Goal: Task Accomplishment & Management: Manage account settings

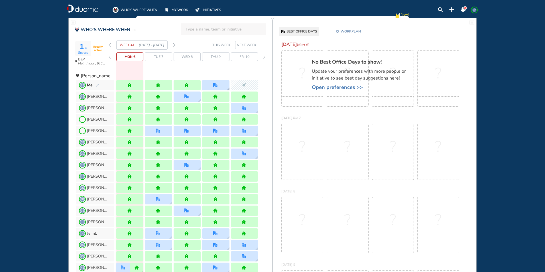
click at [217, 86] on img "office" at bounding box center [215, 85] width 4 height 4
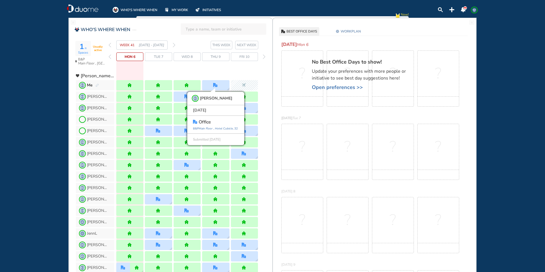
click at [175, 45] on section "WEEK 41 [DATE] - [DATE] THIS WEEK NEXT WEEK" at bounding box center [191, 44] width 164 height 9
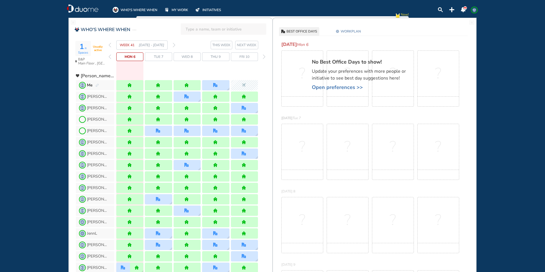
click at [174, 44] on img "forward week" at bounding box center [174, 45] width 3 height 5
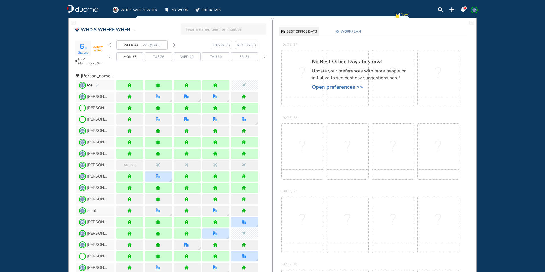
click at [174, 44] on img "forward week" at bounding box center [174, 45] width 3 height 5
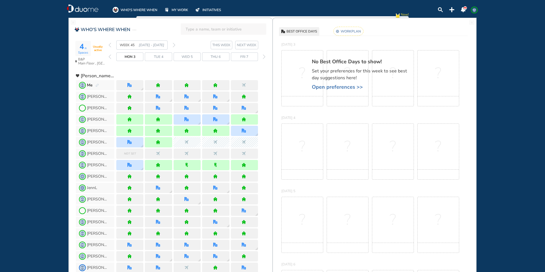
click at [354, 32] on rect at bounding box center [349, 31] width 30 height 9
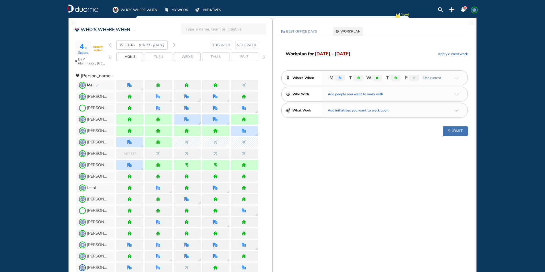
click at [457, 77] on img "arrow-down-a5b4c4" at bounding box center [456, 78] width 5 height 3
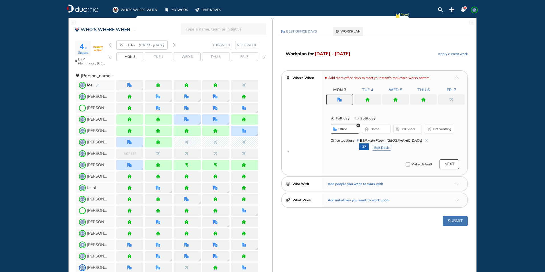
click at [433, 102] on div at bounding box center [423, 99] width 27 height 10
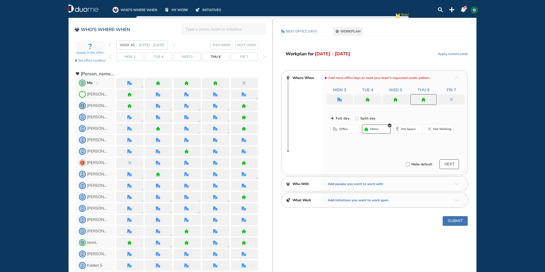
click at [348, 127] on span "office" at bounding box center [343, 129] width 9 height 5
click at [346, 141] on button "Select location" at bounding box center [345, 141] width 23 height 6
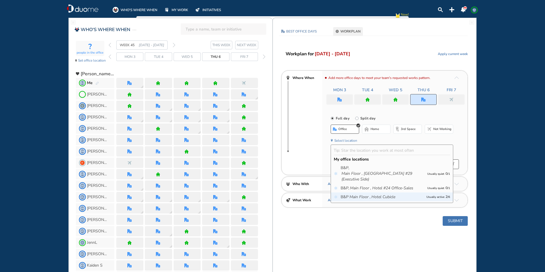
click at [387, 196] on icon "Hotel Cubicle" at bounding box center [383, 197] width 24 height 6
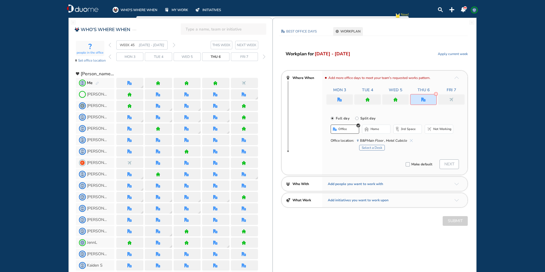
click at [380, 148] on button "Select a Desk" at bounding box center [372, 148] width 26 height 6
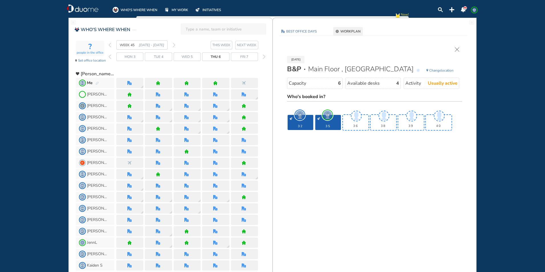
click at [302, 114] on span "JP" at bounding box center [300, 115] width 9 height 9
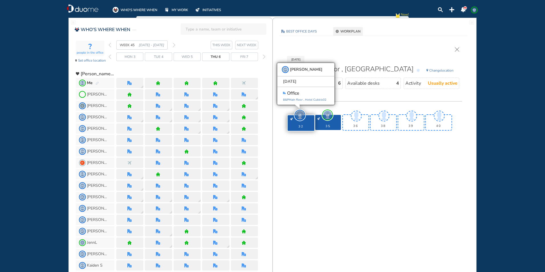
click at [379, 94] on div "Who's booked in?" at bounding box center [374, 97] width 175 height 8
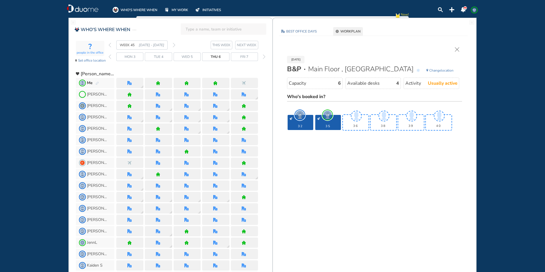
click at [456, 48] on img "cross-thin" at bounding box center [457, 49] width 4 height 4
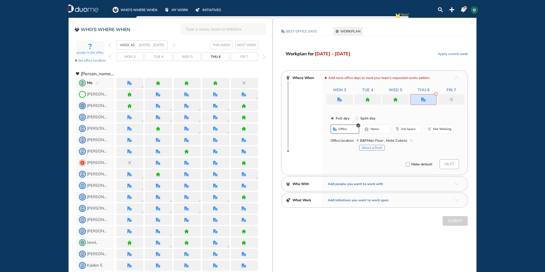
click at [411, 140] on img "cross-thin-blue" at bounding box center [411, 140] width 3 height 3
click at [356, 140] on button "Select location" at bounding box center [345, 141] width 23 height 6
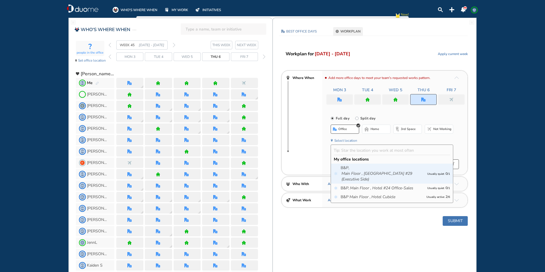
click at [402, 175] on icon "Main Floor , [GEOGRAPHIC_DATA] #29 (Executive side)" at bounding box center [383, 176] width 83 height 11
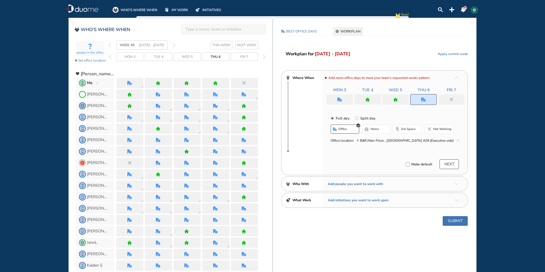
click at [335, 98] on div at bounding box center [339, 99] width 27 height 10
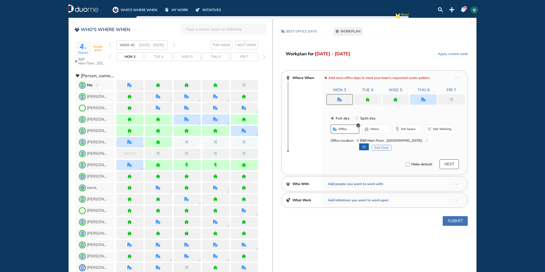
click at [425, 139] on img "cross-thin-blue" at bounding box center [426, 140] width 3 height 3
click at [387, 149] on button "Edit Desk" at bounding box center [382, 148] width 20 height 6
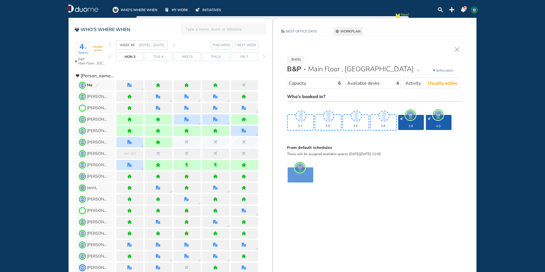
click at [441, 70] on span "Set location" at bounding box center [444, 71] width 17 height 6
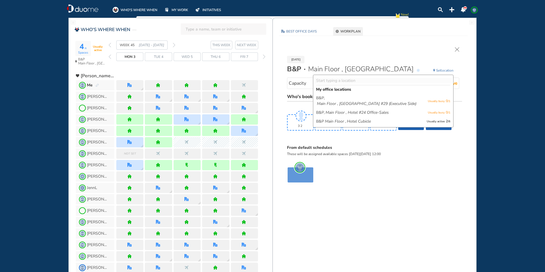
click at [424, 49] on div "[DATE] [GEOGRAPHIC_DATA] , Hotel Cubicle Set location My office locations [GEOG…" at bounding box center [374, 116] width 186 height 139
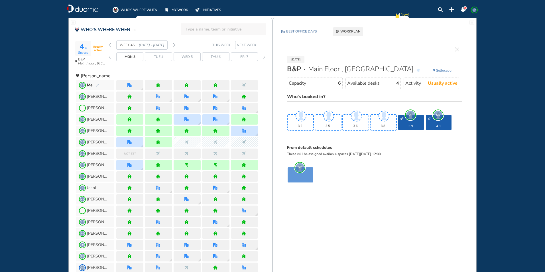
click at [457, 49] on img "cross-thin" at bounding box center [457, 49] width 4 height 4
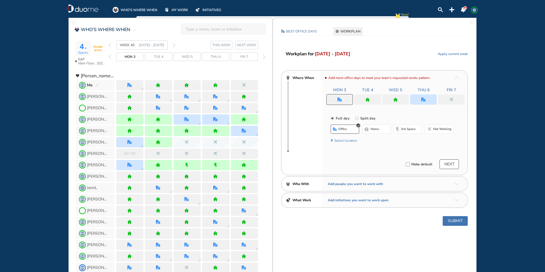
click at [372, 129] on span "home" at bounding box center [375, 129] width 9 height 5
click at [348, 129] on span "office" at bounding box center [343, 129] width 9 height 5
click at [372, 128] on span "home" at bounding box center [375, 129] width 9 height 5
click at [370, 97] on div at bounding box center [367, 99] width 27 height 10
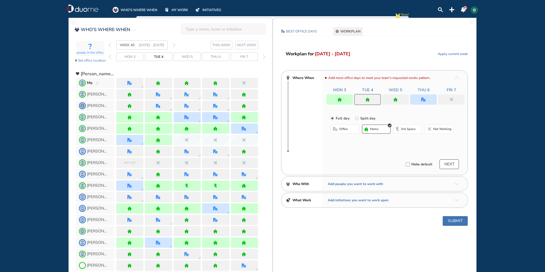
click at [371, 128] on span "home" at bounding box center [374, 129] width 9 height 5
click at [397, 102] on div at bounding box center [395, 99] width 27 height 10
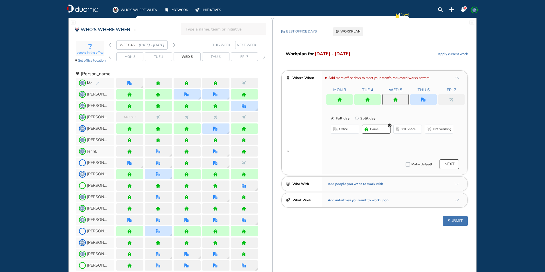
click at [378, 128] on span "home" at bounding box center [374, 129] width 9 height 5
click at [448, 97] on div at bounding box center [451, 99] width 27 height 10
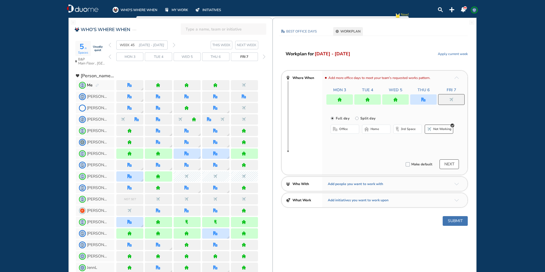
click at [347, 130] on span "office" at bounding box center [343, 129] width 9 height 5
click at [411, 140] on img "cross-thin-blue" at bounding box center [411, 140] width 3 height 3
click at [439, 128] on span "Not working" at bounding box center [442, 129] width 18 height 5
click at [452, 220] on button "Submit" at bounding box center [455, 221] width 25 height 10
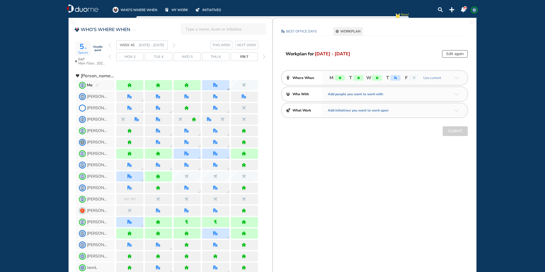
click at [216, 83] on img "office" at bounding box center [215, 85] width 4 height 4
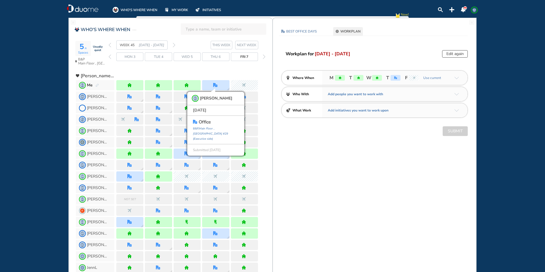
click at [223, 70] on div at bounding box center [187, 74] width 142 height 10
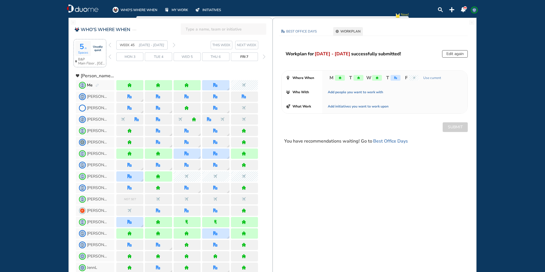
click at [82, 50] on span "5 /6" at bounding box center [83, 46] width 7 height 9
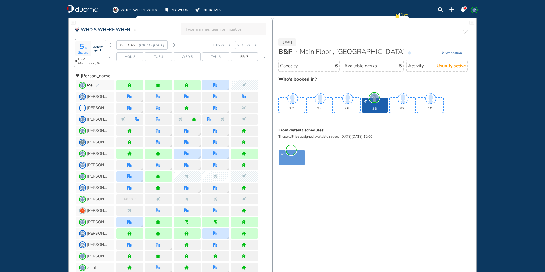
click at [224, 57] on div "Thu 6" at bounding box center [215, 56] width 27 height 9
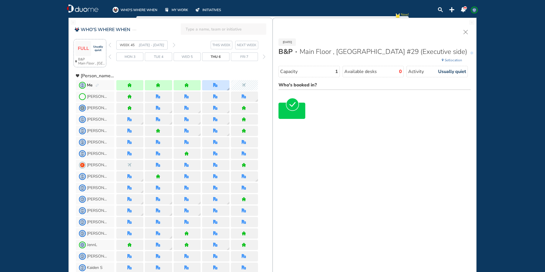
click at [221, 84] on div at bounding box center [215, 85] width 27 height 10
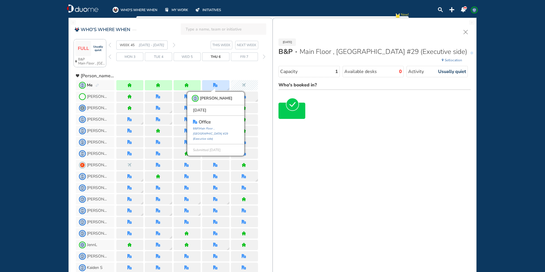
click at [110, 45] on img "back week" at bounding box center [110, 45] width 3 height 5
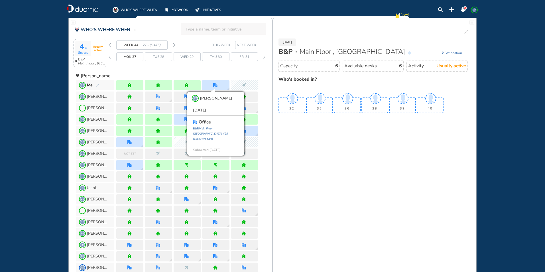
click at [110, 45] on img "back week" at bounding box center [110, 45] width 3 height 5
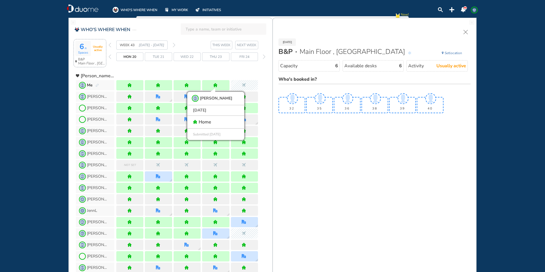
click at [110, 45] on img "back week" at bounding box center [110, 45] width 3 height 5
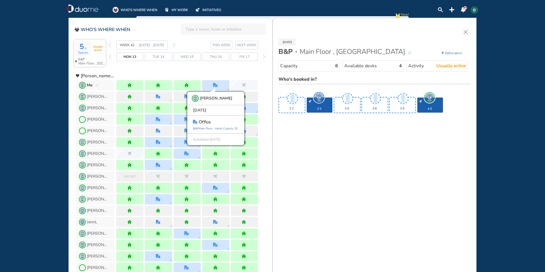
click at [110, 45] on img "back week" at bounding box center [110, 45] width 3 height 5
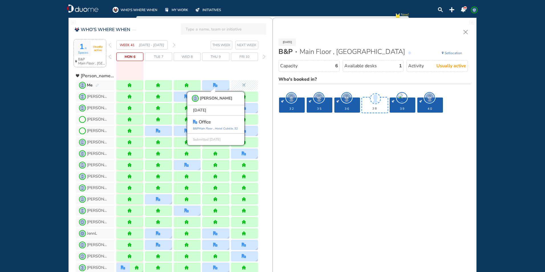
click at [224, 54] on div "Thu 9" at bounding box center [215, 56] width 27 height 9
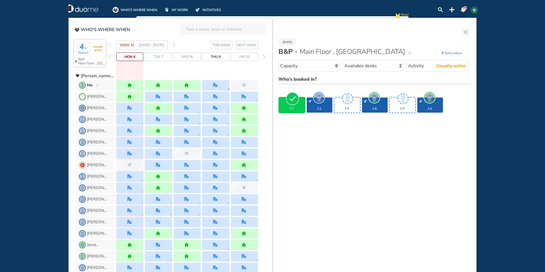
click at [223, 83] on div at bounding box center [215, 85] width 27 height 10
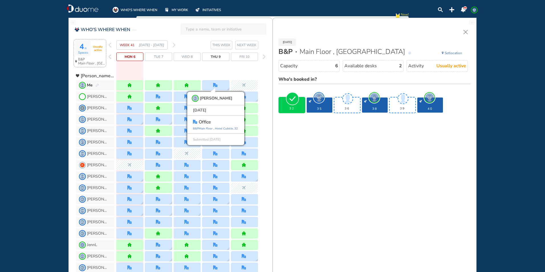
click at [174, 44] on img "forward week" at bounding box center [174, 45] width 3 height 5
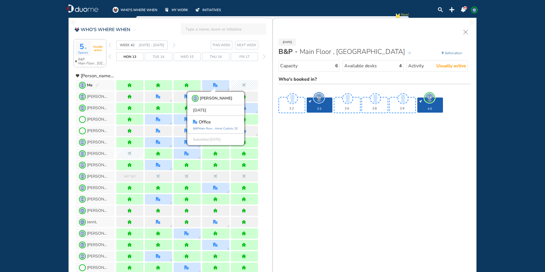
click at [216, 57] on span "Thu 16" at bounding box center [216, 57] width 12 height 6
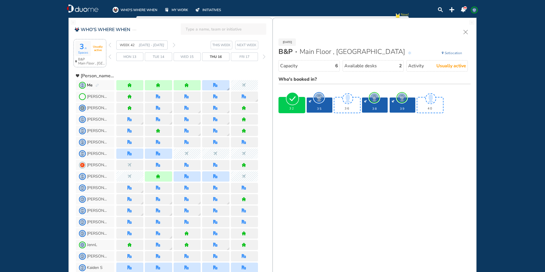
click at [226, 84] on div at bounding box center [215, 85] width 27 height 10
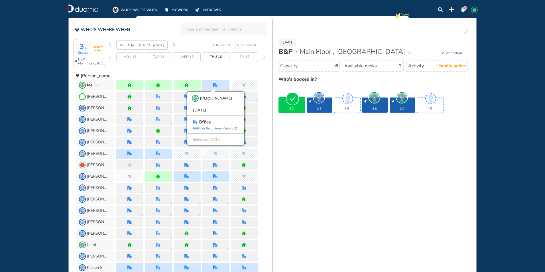
click at [173, 45] on img "forward week" at bounding box center [174, 45] width 3 height 5
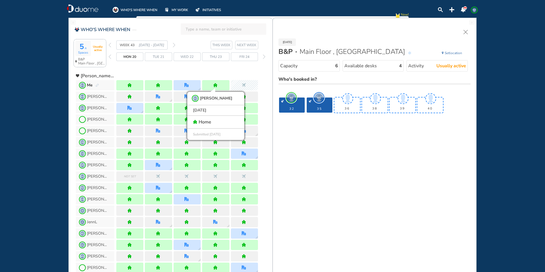
click at [192, 57] on span "Wed 22" at bounding box center [186, 57] width 13 height 6
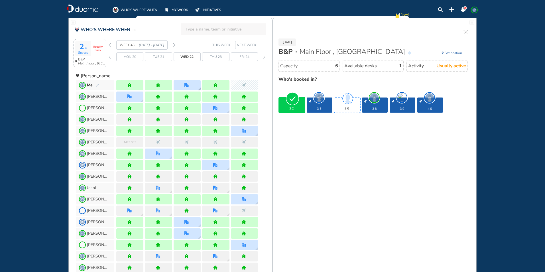
click at [190, 83] on div at bounding box center [187, 85] width 27 height 10
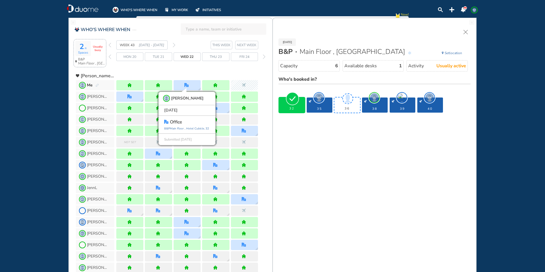
click at [174, 44] on img "forward week" at bounding box center [174, 45] width 3 height 5
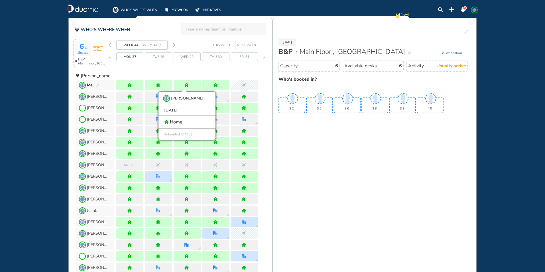
click at [174, 45] on img "forward week" at bounding box center [174, 45] width 3 height 5
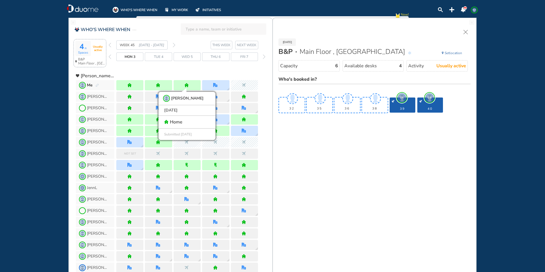
click at [210, 56] on div "Thu 6" at bounding box center [215, 56] width 27 height 9
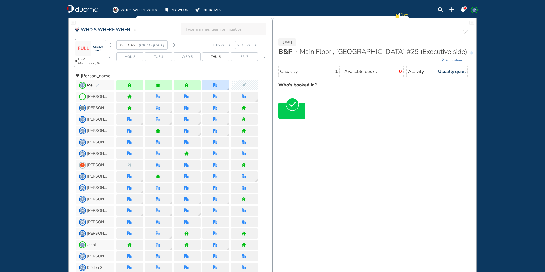
click at [213, 83] on div at bounding box center [215, 85] width 27 height 10
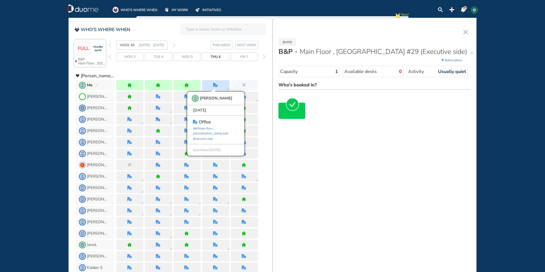
click at [174, 44] on img "forward week" at bounding box center [174, 45] width 3 height 5
